Goal: Information Seeking & Learning: Compare options

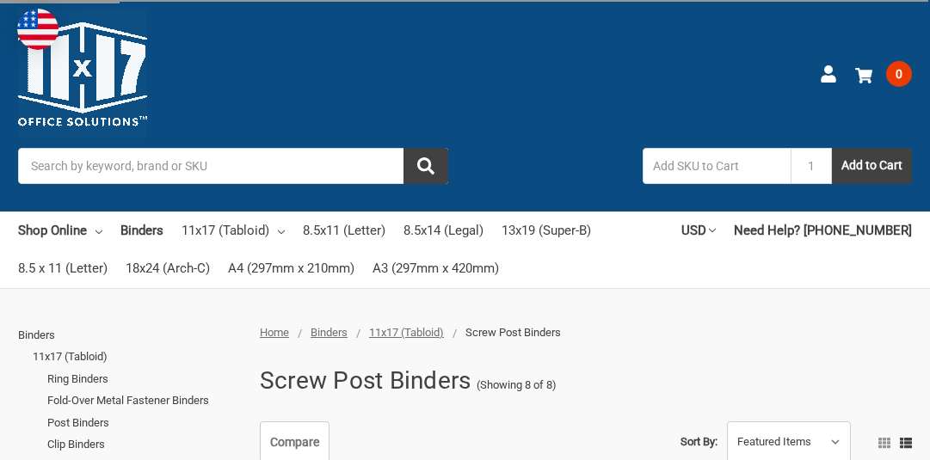
scroll to position [86, 0]
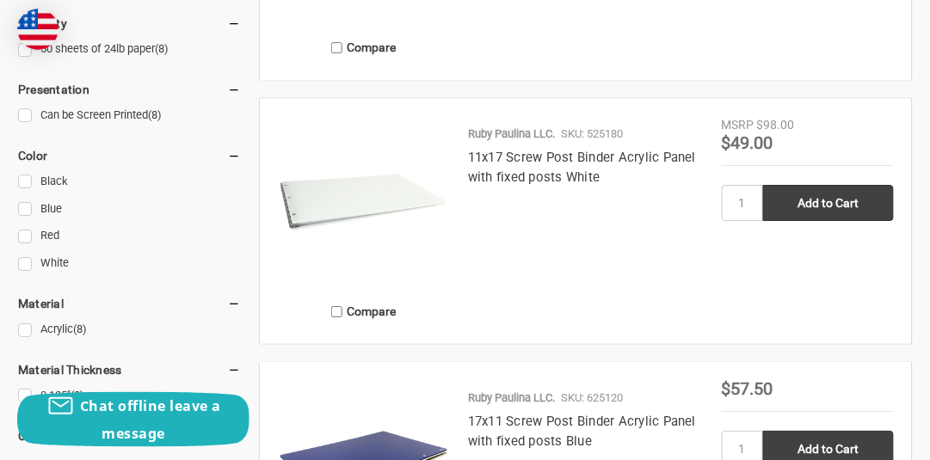
scroll to position [1147, 0]
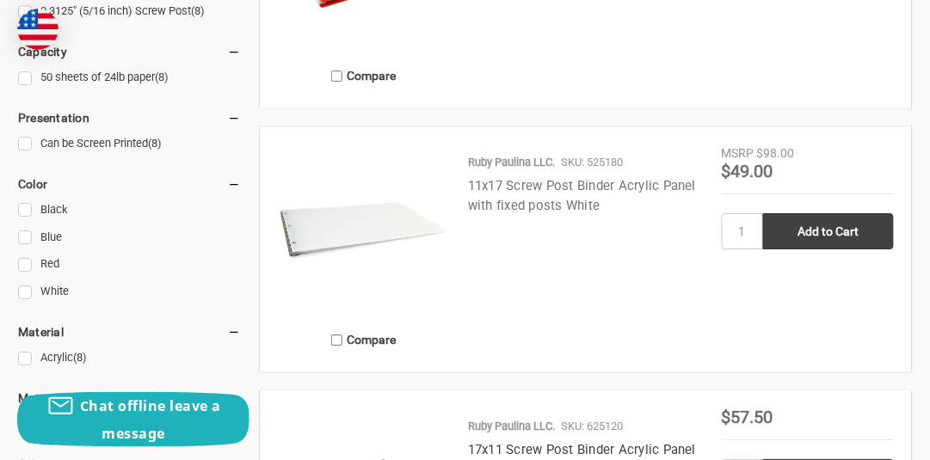
click at [553, 197] on link "11x17 Screw Post Binder Acrylic Panel with fixed posts White" at bounding box center [582, 195] width 228 height 35
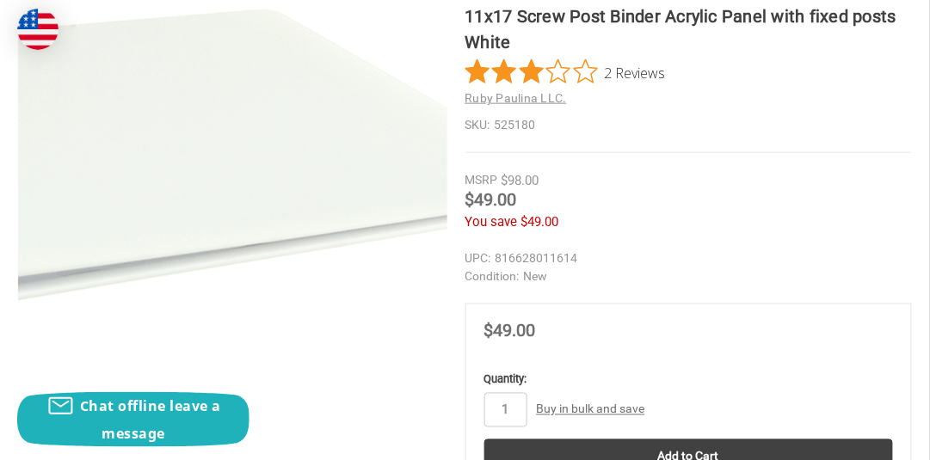
scroll to position [401, 0]
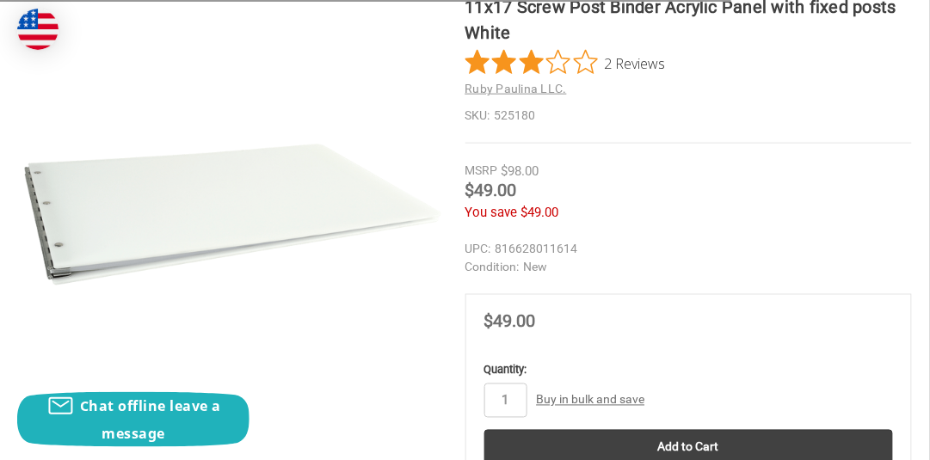
click at [58, 254] on img at bounding box center [232, 214] width 429 height 429
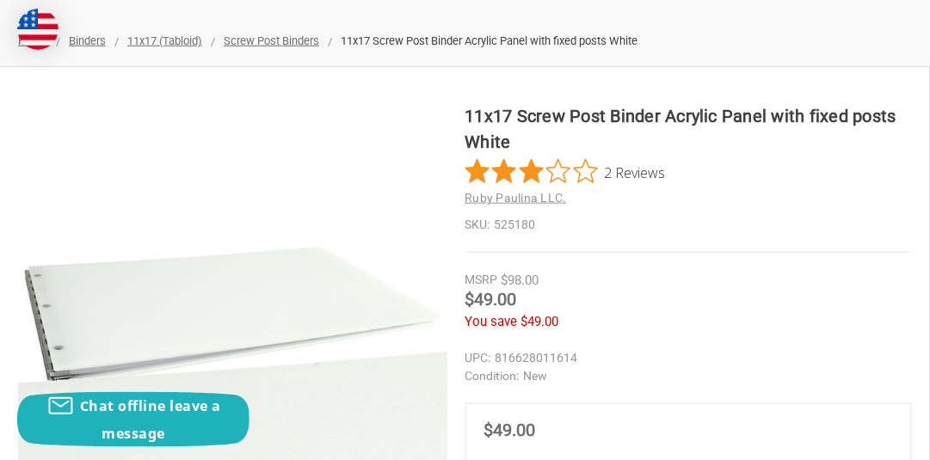
scroll to position [373, 0]
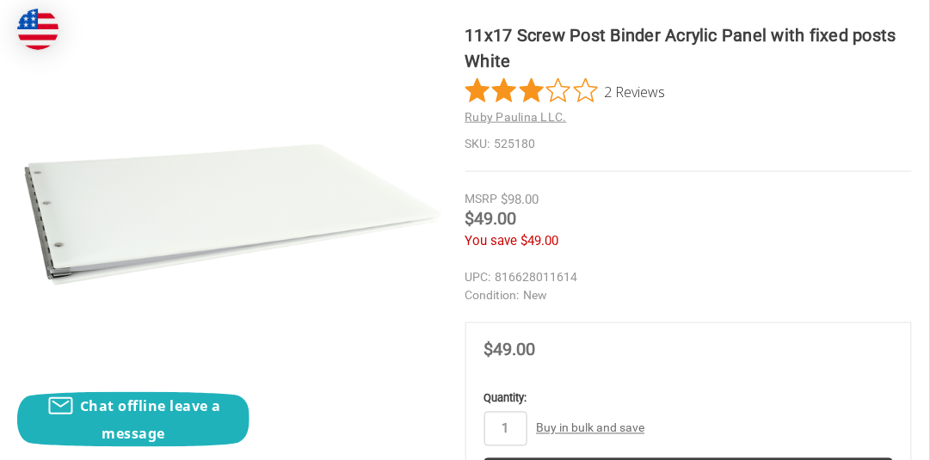
click at [511, 78] on icon "Rated 3 out of 5 stars from 2 reviews. Jump to reviews." at bounding box center [504, 90] width 24 height 24
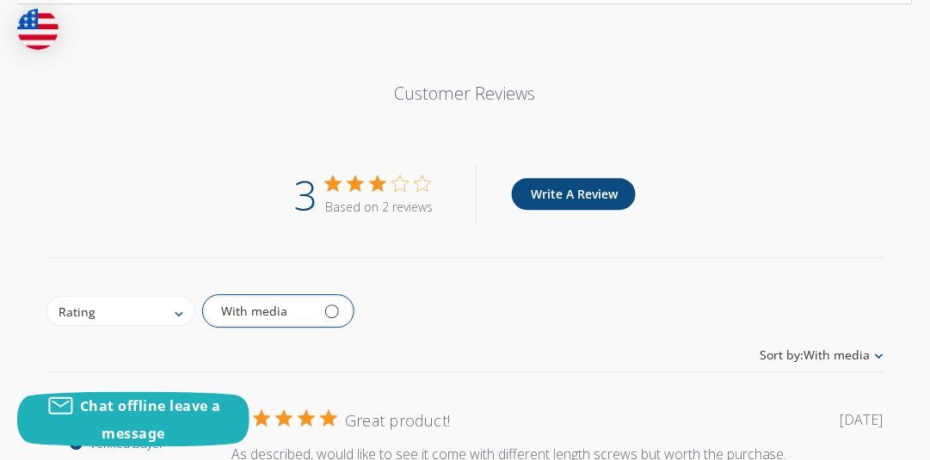
scroll to position [2086, 0]
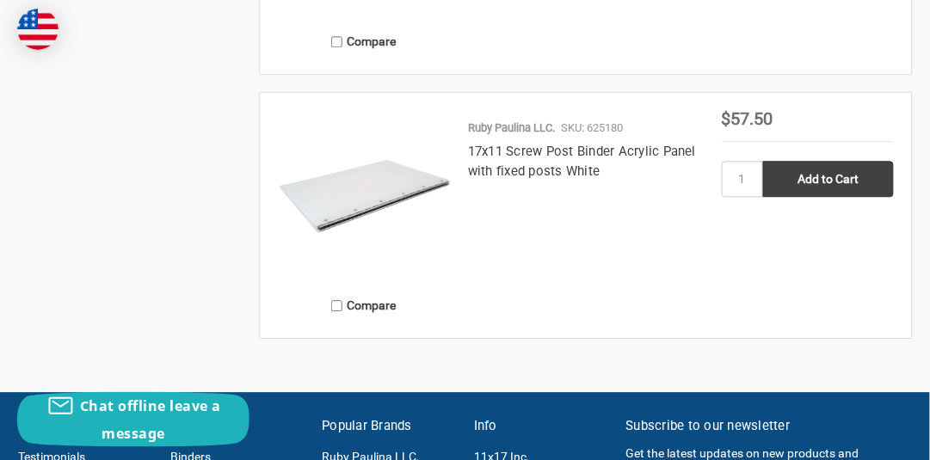
scroll to position [2237, 0]
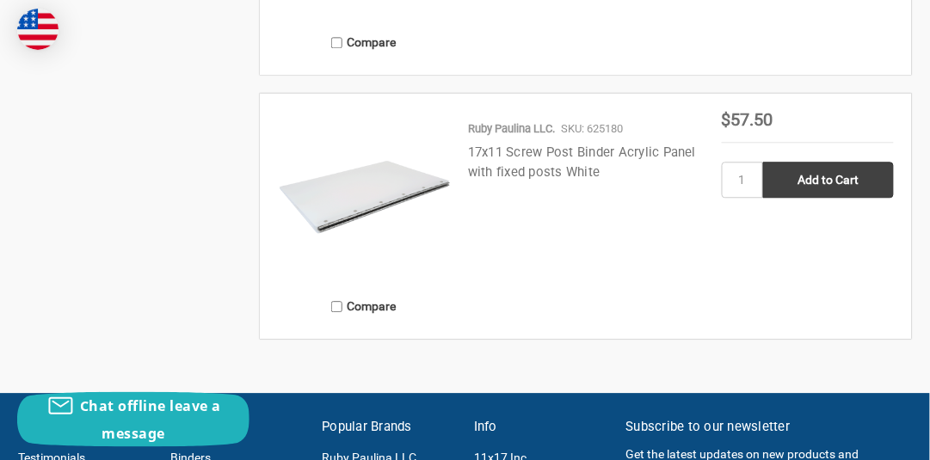
click at [645, 155] on link "17x11 Screw Post Binder Acrylic Panel with fixed posts White" at bounding box center [582, 162] width 228 height 35
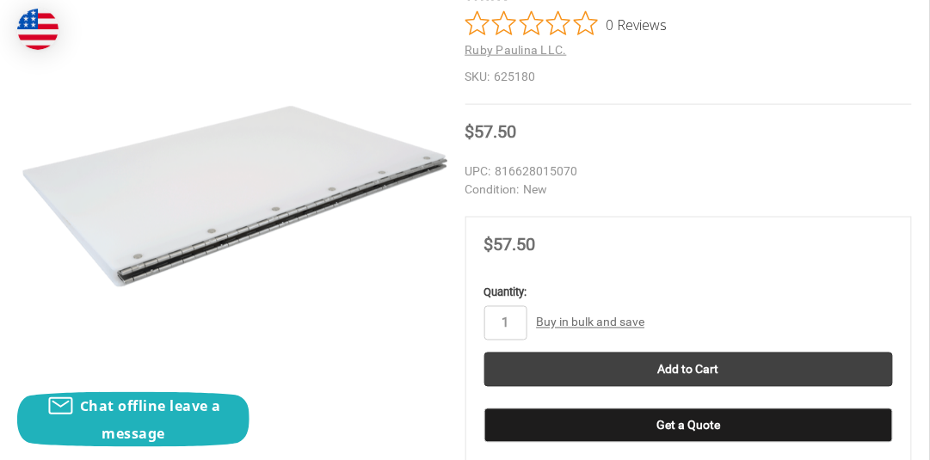
scroll to position [430, 0]
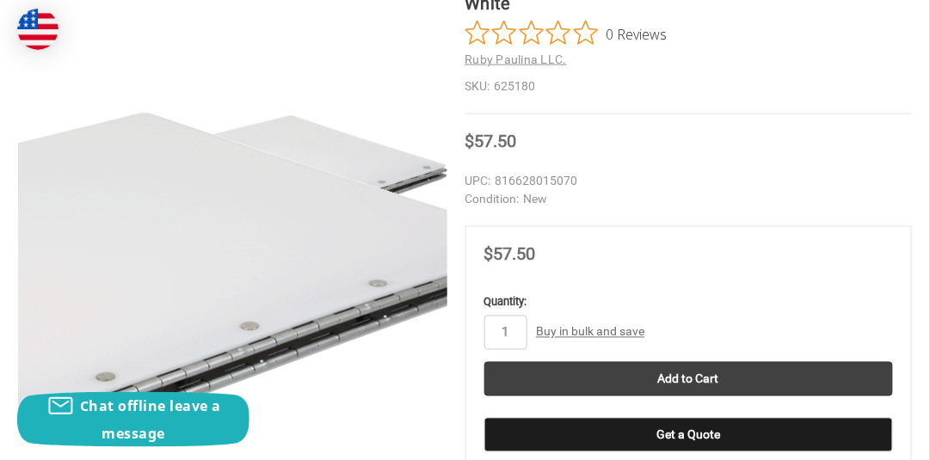
drag, startPoint x: 445, startPoint y: 116, endPoint x: 386, endPoint y: 117, distance: 59.4
